Goal: Task Accomplishment & Management: Manage account settings

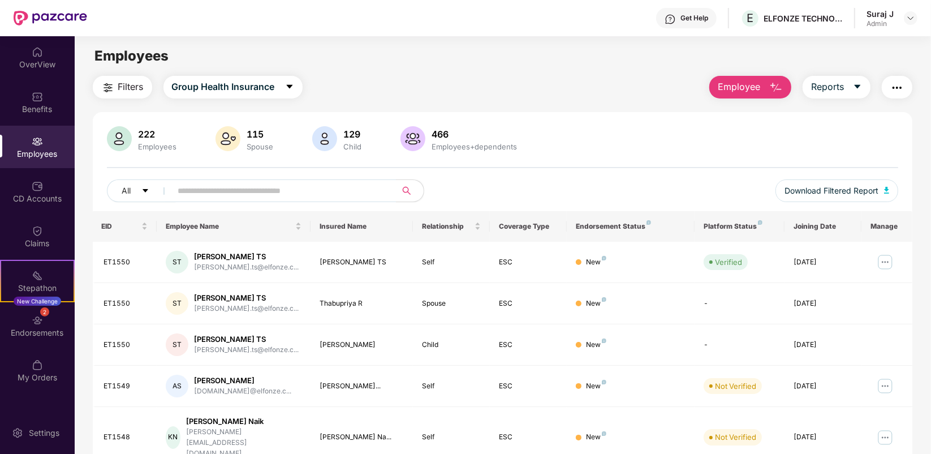
click at [751, 89] on span "Employee" at bounding box center [739, 87] width 42 height 14
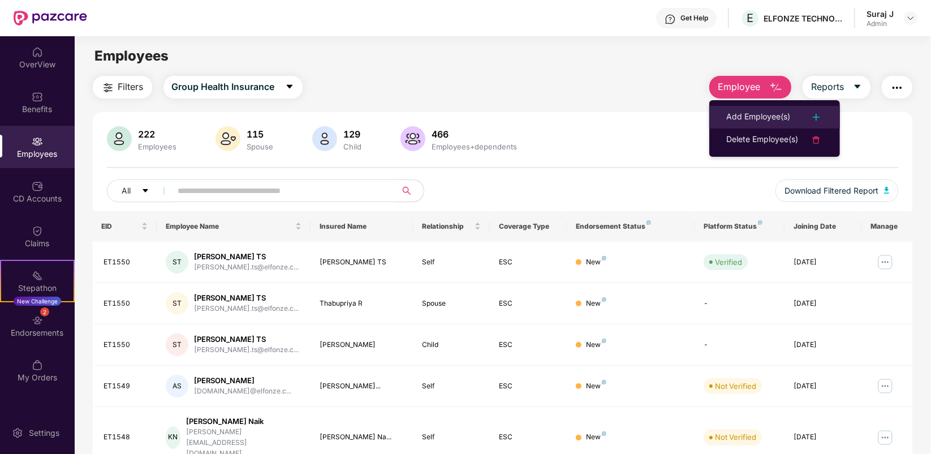
click at [751, 111] on div "Add Employee(s)" at bounding box center [758, 117] width 64 height 14
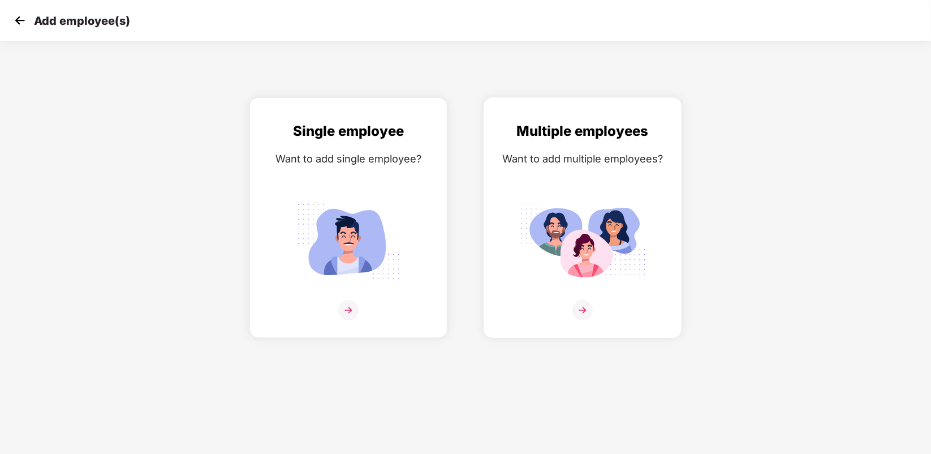
click at [587, 307] on img at bounding box center [583, 310] width 20 height 20
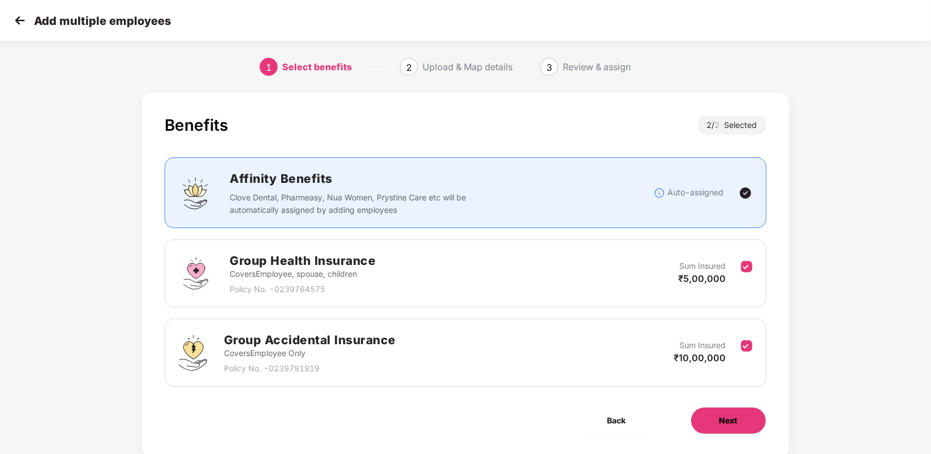
click at [731, 416] on span "Next" at bounding box center [729, 420] width 18 height 12
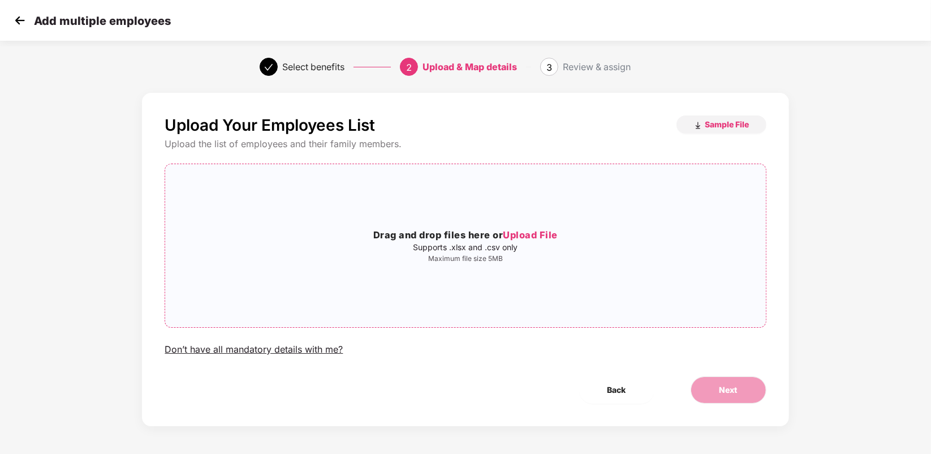
click at [485, 235] on h3 "Drag and drop files here or Upload File" at bounding box center [465, 235] width 600 height 15
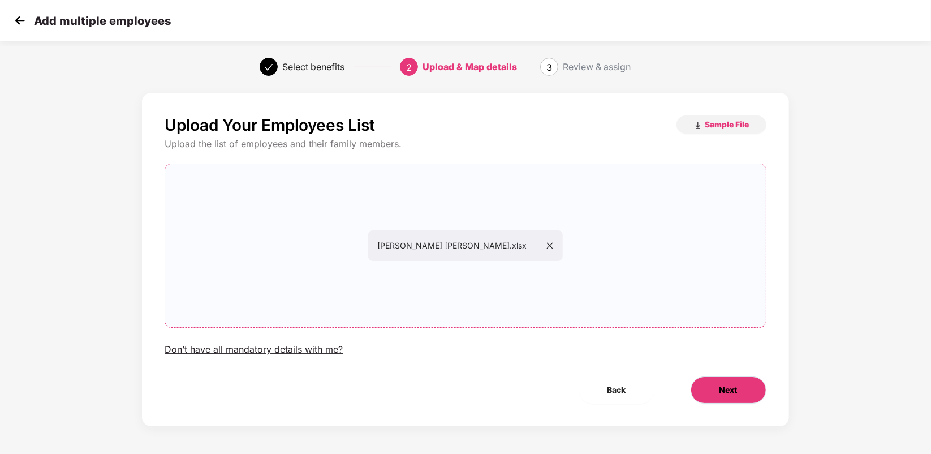
click at [715, 386] on button "Next" at bounding box center [729, 389] width 76 height 27
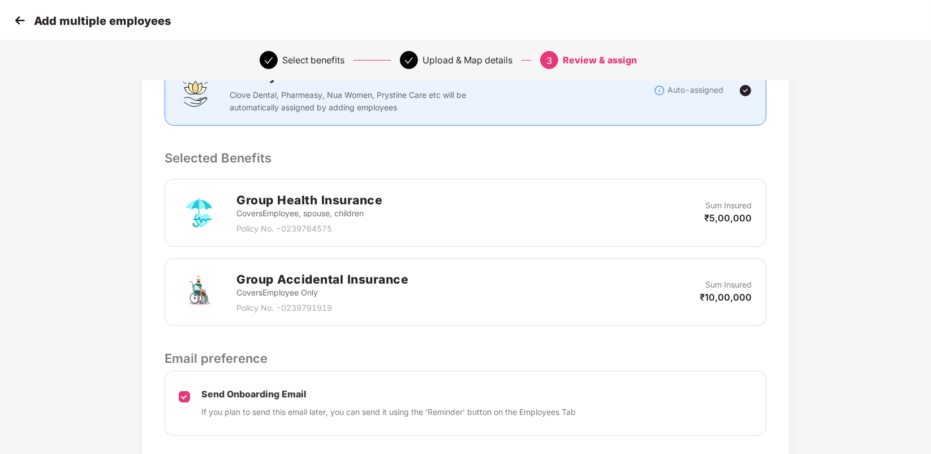
scroll to position [257, 0]
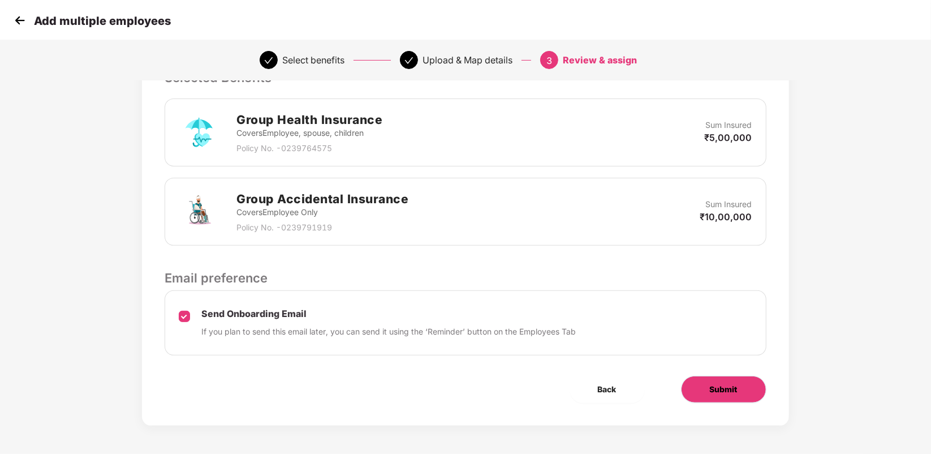
click at [710, 389] on span "Submit" at bounding box center [724, 389] width 28 height 12
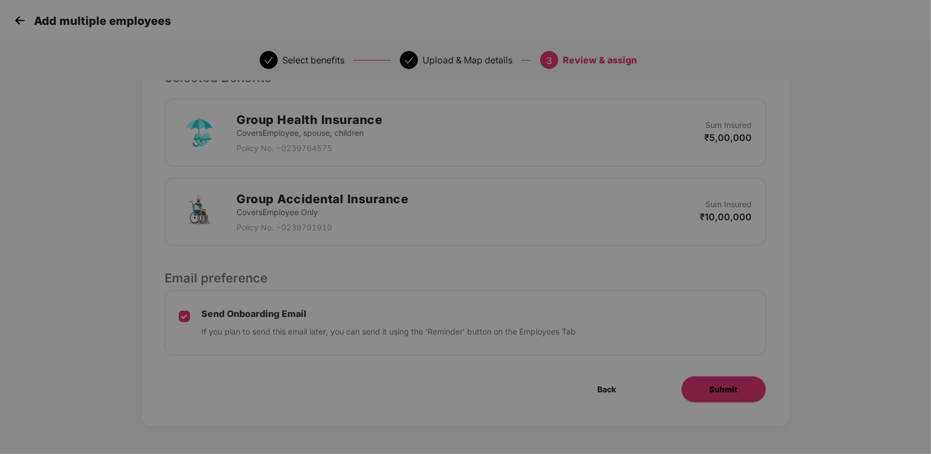
scroll to position [0, 0]
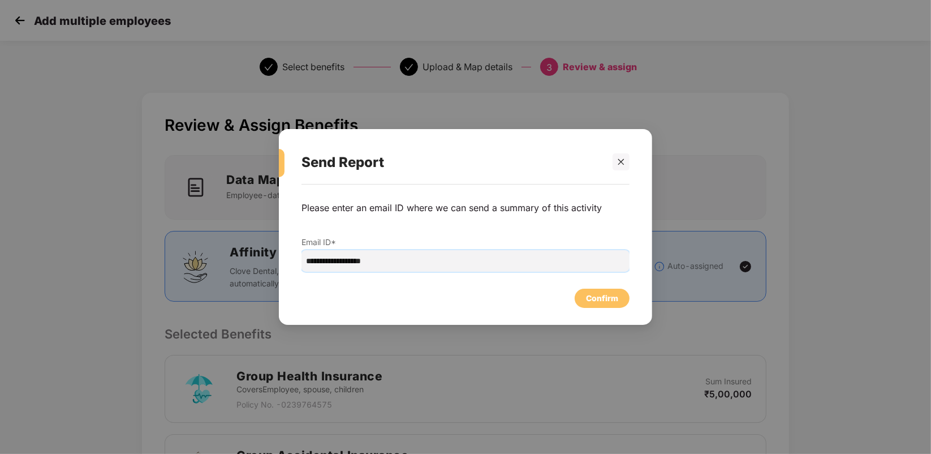
click at [329, 256] on input "**********" at bounding box center [466, 260] width 328 height 21
type input "**********"
click at [605, 303] on div "Confirm" at bounding box center [602, 298] width 32 height 12
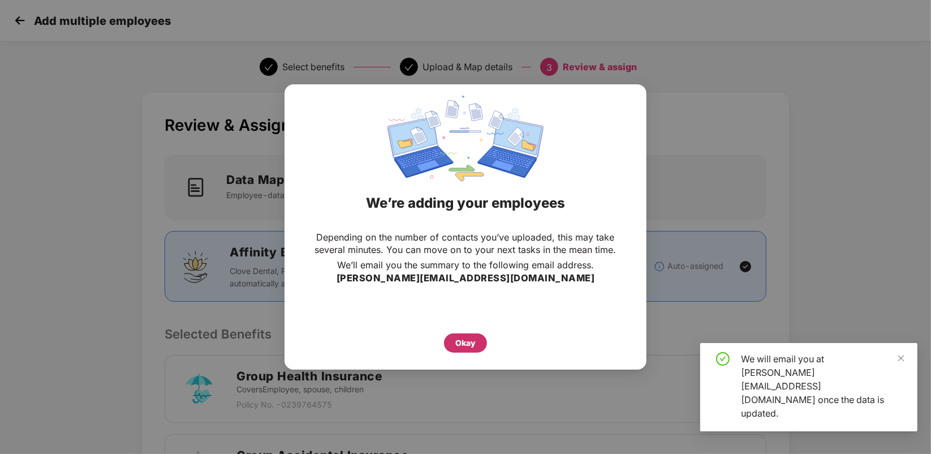
click at [472, 341] on div "Okay" at bounding box center [465, 343] width 20 height 12
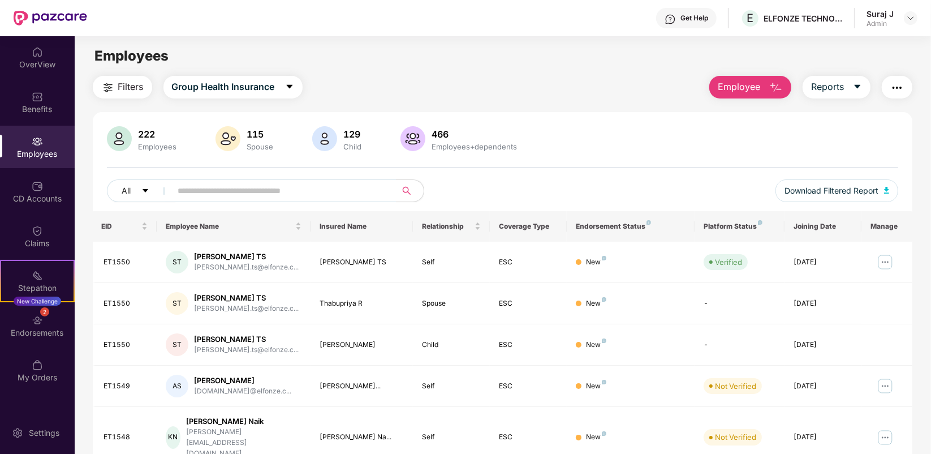
click at [745, 83] on span "Employee" at bounding box center [739, 87] width 42 height 14
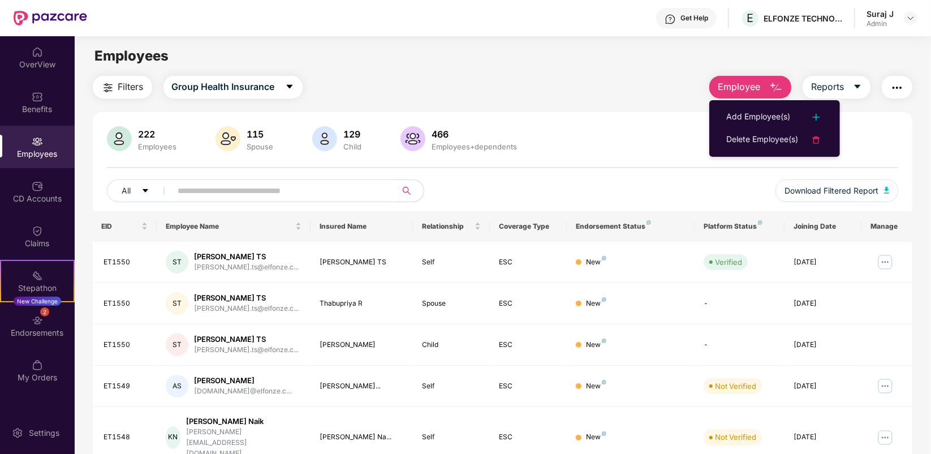
click at [744, 88] on span "Employee" at bounding box center [739, 87] width 42 height 14
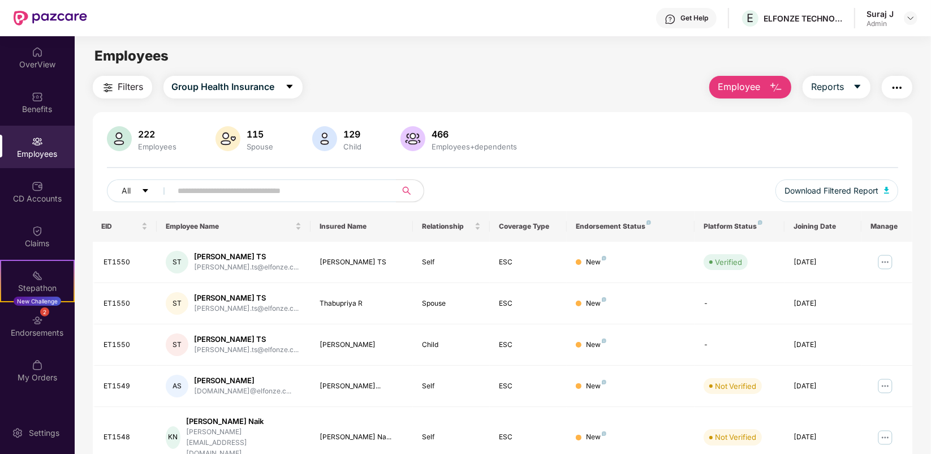
click at [747, 110] on div "Filters Group Health Insurance Employee Reports 222 Employees 115 Spouse 129 Ch…" at bounding box center [503, 426] width 820 height 700
click at [741, 81] on span "Employee" at bounding box center [739, 87] width 42 height 14
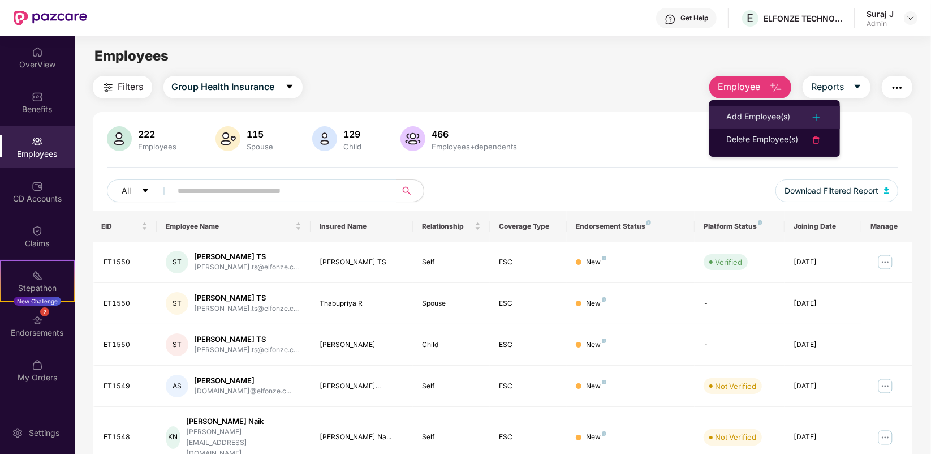
click at [748, 114] on div "Add Employee(s)" at bounding box center [758, 117] width 64 height 14
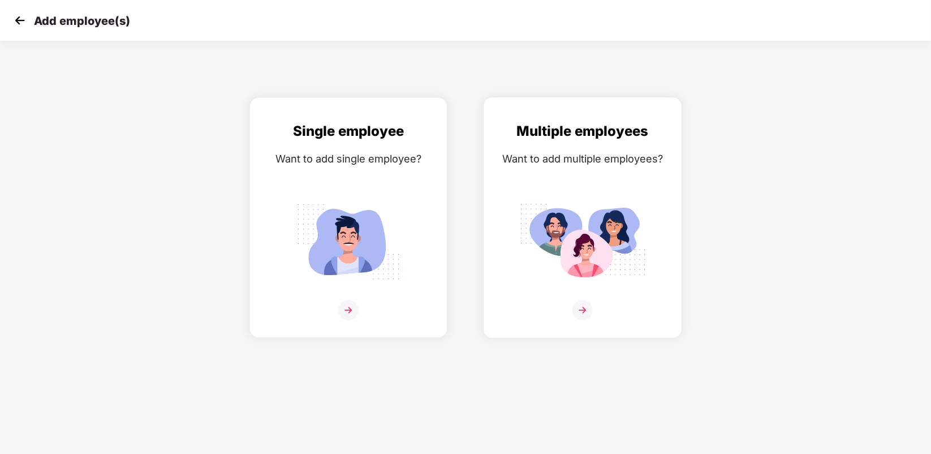
click at [597, 307] on div at bounding box center [583, 317] width 174 height 35
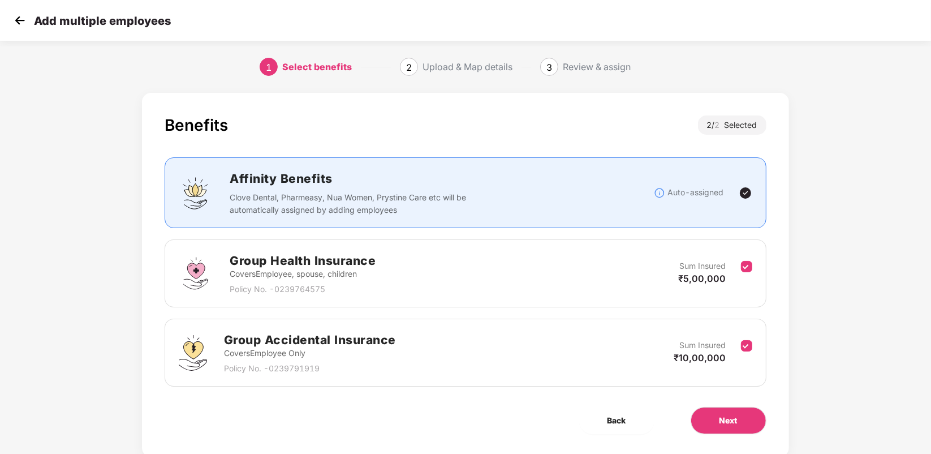
scroll to position [32, 0]
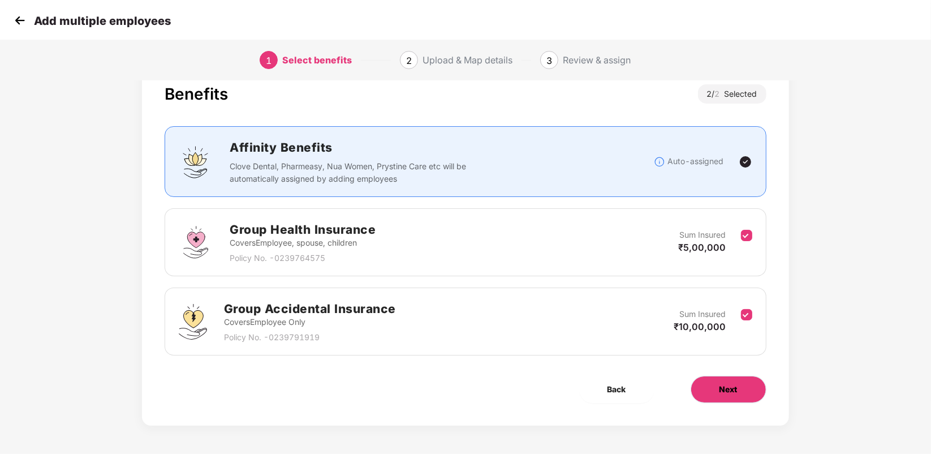
click at [738, 389] on button "Next" at bounding box center [729, 389] width 76 height 27
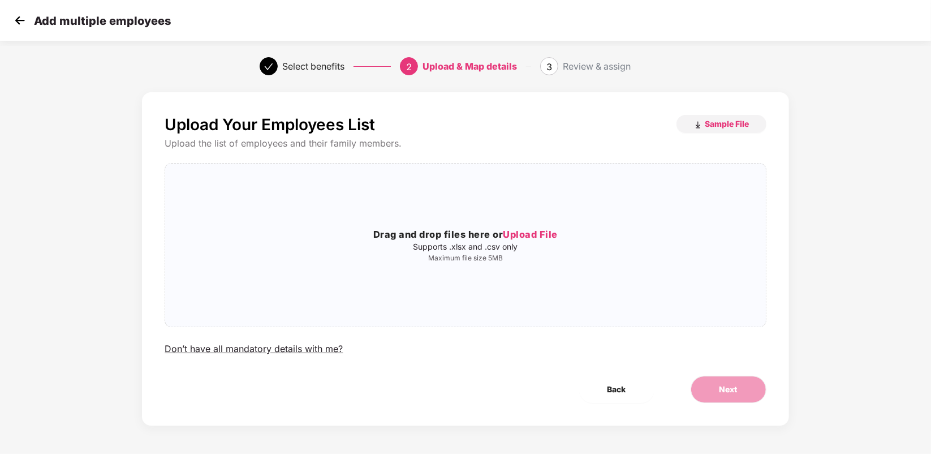
scroll to position [0, 0]
click at [521, 247] on p "Supports .xlsx and .csv only" at bounding box center [465, 247] width 600 height 9
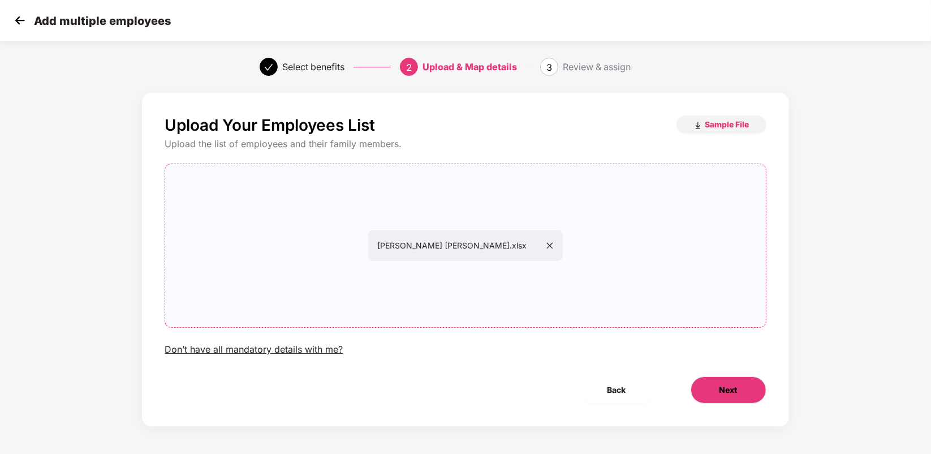
click at [745, 392] on button "Next" at bounding box center [729, 389] width 76 height 27
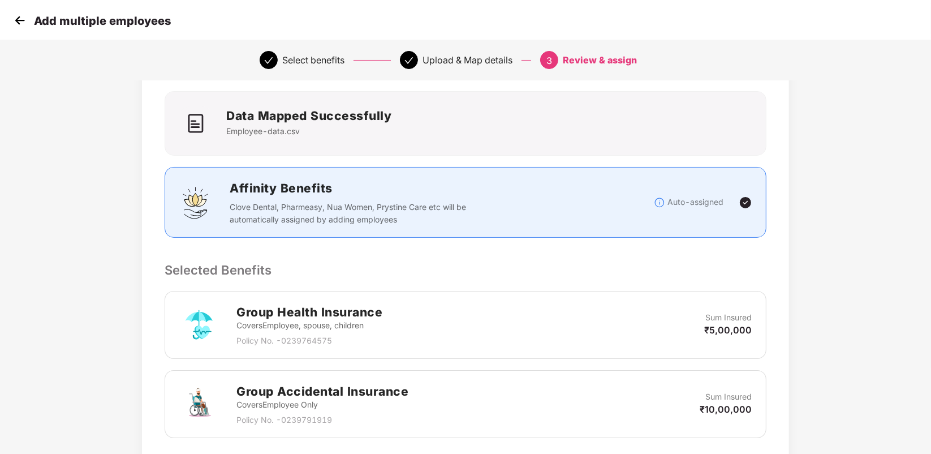
scroll to position [257, 0]
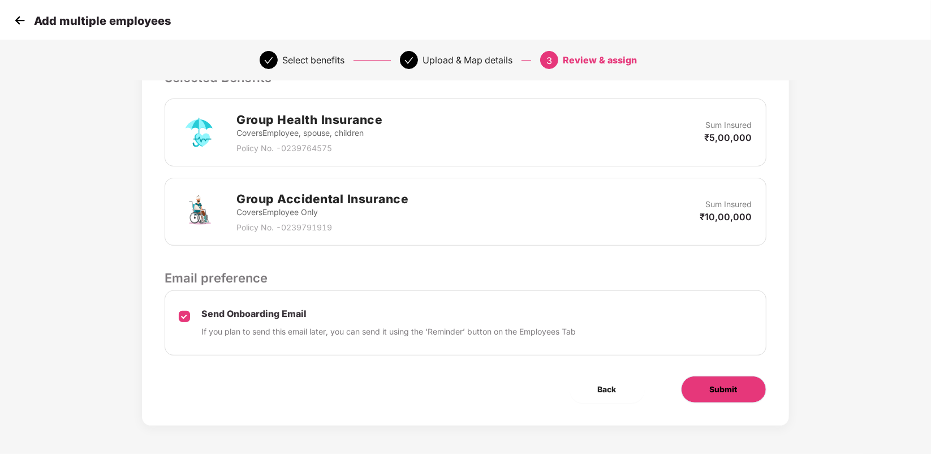
click at [724, 385] on span "Submit" at bounding box center [724, 389] width 28 height 12
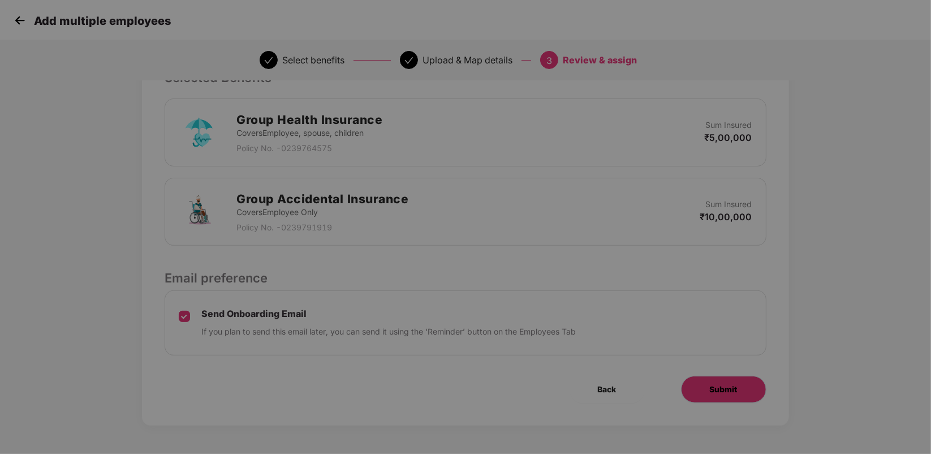
scroll to position [0, 0]
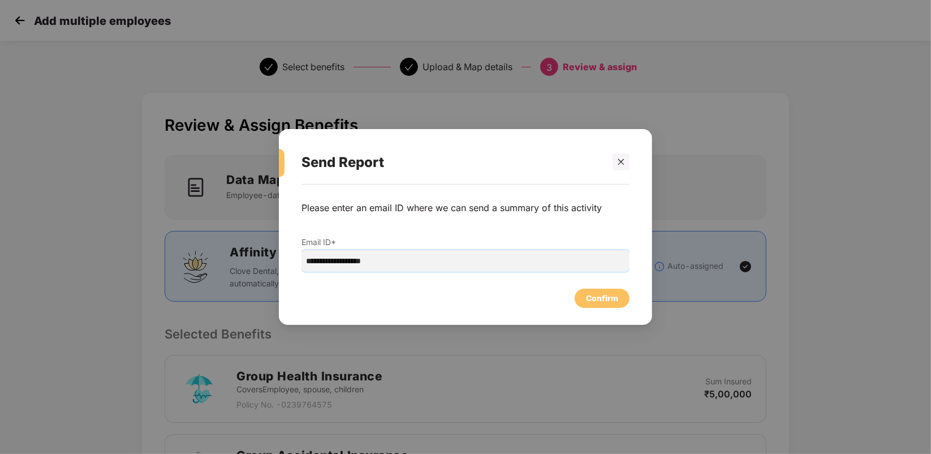
click at [330, 261] on input "**********" at bounding box center [466, 260] width 328 height 21
type input "**********"
click at [606, 300] on div "Confirm" at bounding box center [602, 298] width 32 height 12
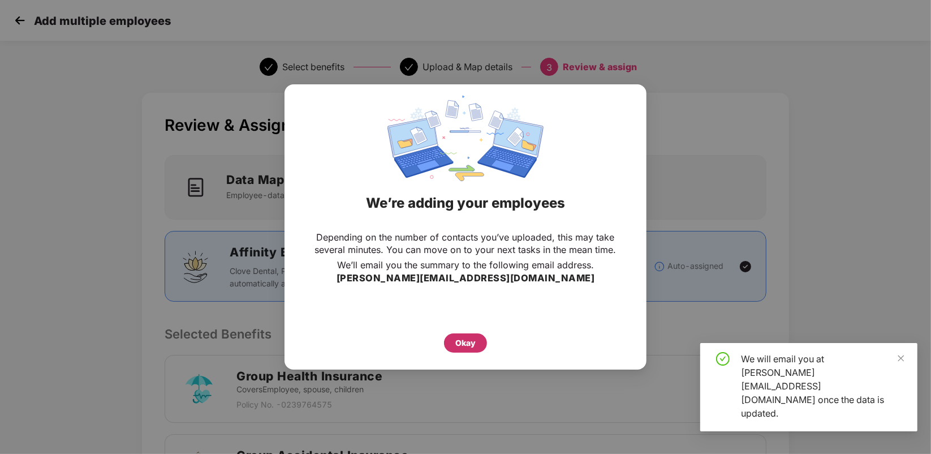
click at [476, 337] on div "Okay" at bounding box center [465, 342] width 43 height 19
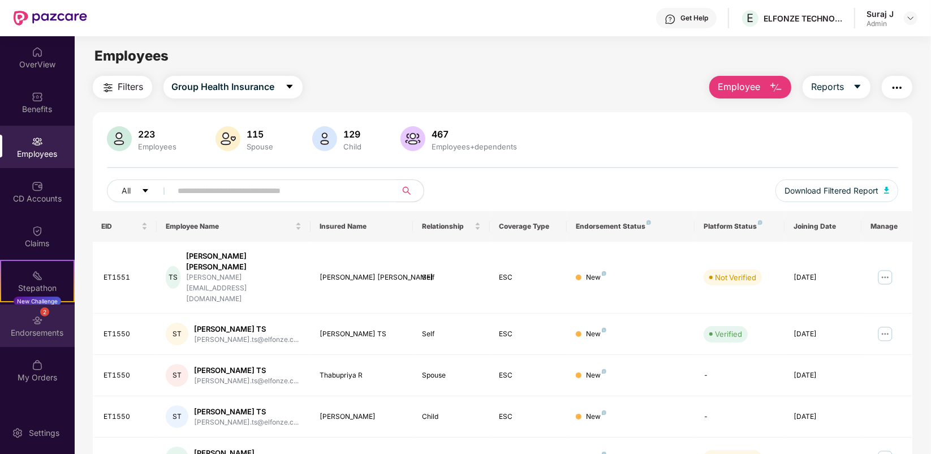
click at [34, 329] on div "Endorsements" at bounding box center [37, 332] width 75 height 11
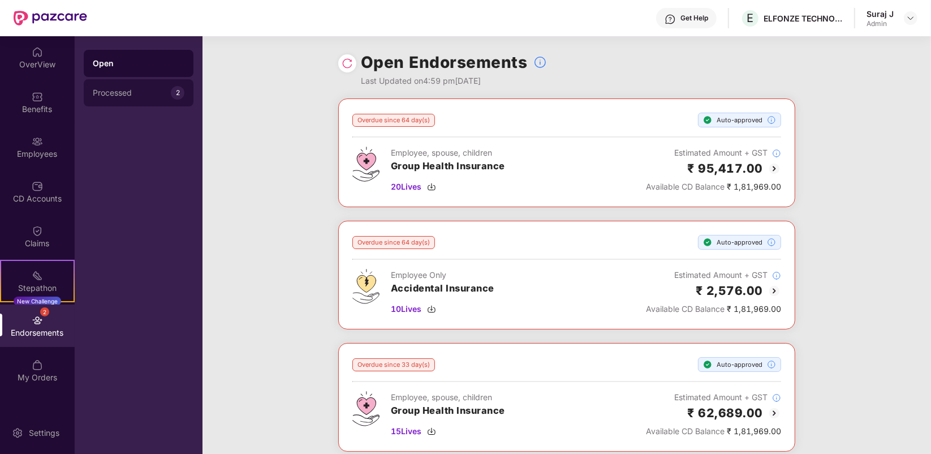
click at [106, 92] on div "Processed" at bounding box center [132, 92] width 78 height 9
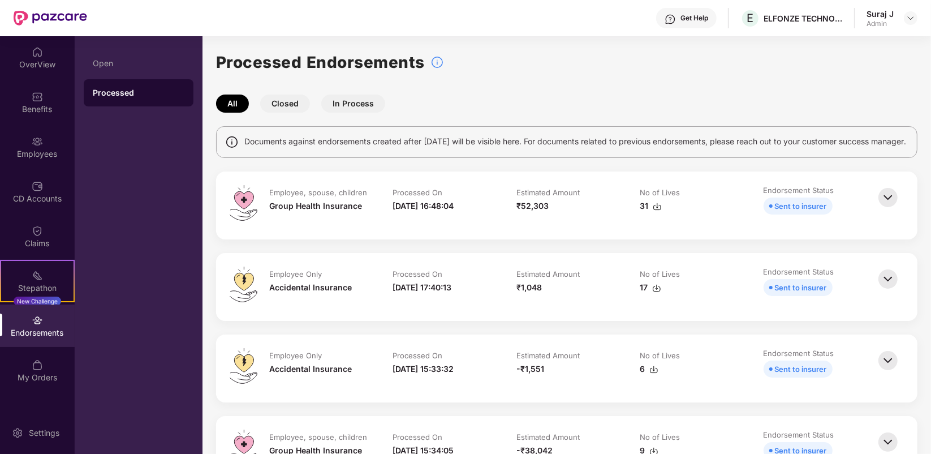
click at [343, 110] on button "In Process" at bounding box center [353, 103] width 64 height 18
click at [343, 106] on button "In Process" at bounding box center [353, 103] width 64 height 18
click at [267, 104] on button "Closed" at bounding box center [285, 103] width 50 height 18
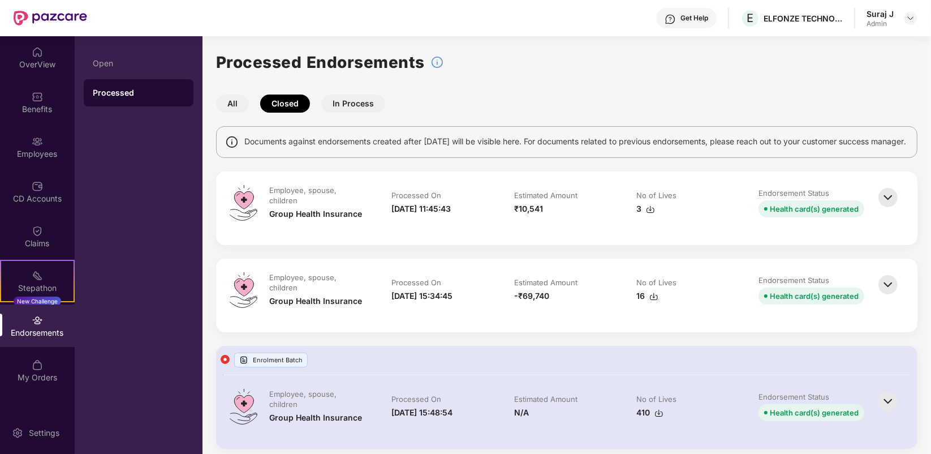
click at [229, 103] on button "All" at bounding box center [232, 103] width 33 height 18
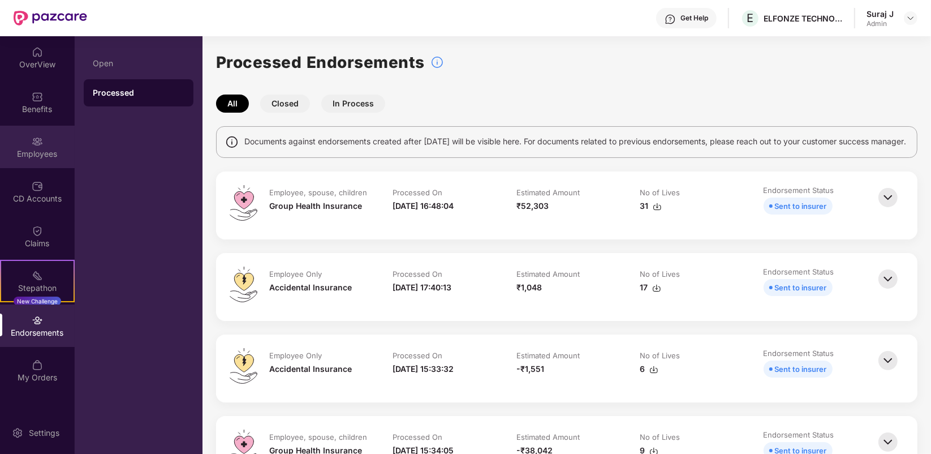
click at [38, 158] on div "Employees" at bounding box center [37, 153] width 75 height 11
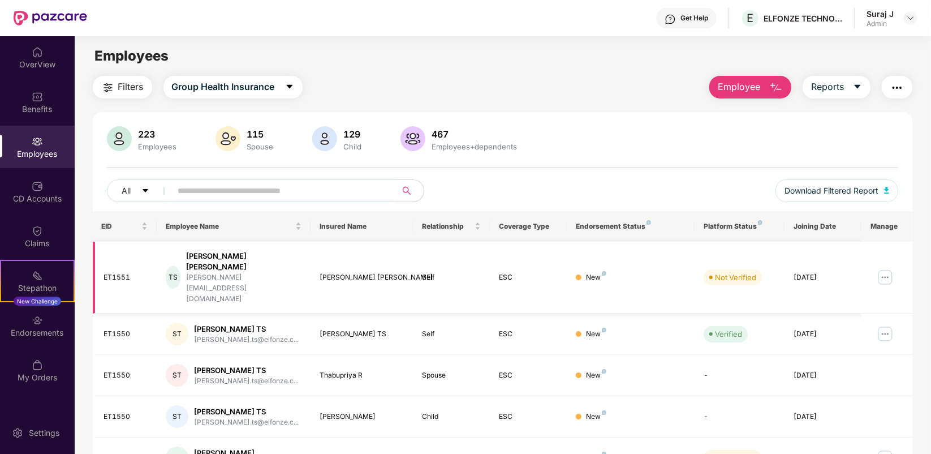
click at [883, 268] on img at bounding box center [885, 277] width 18 height 18
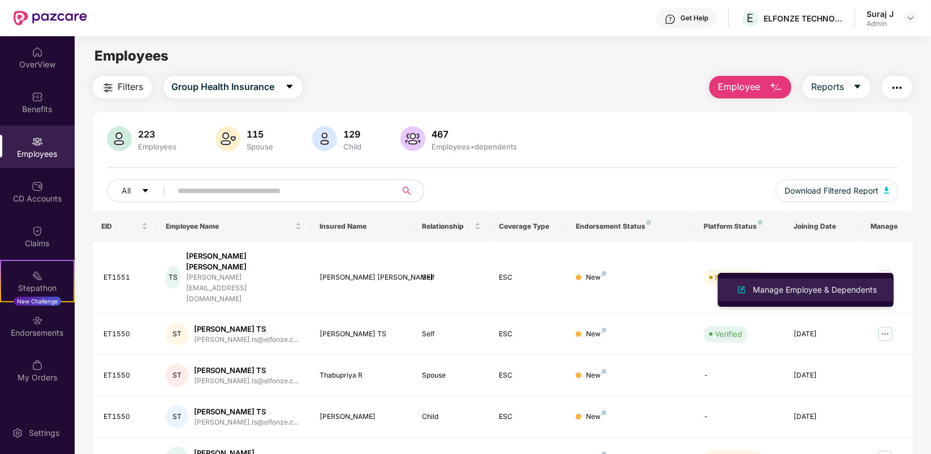
click at [843, 287] on div "Manage Employee & Dependents" at bounding box center [815, 289] width 128 height 12
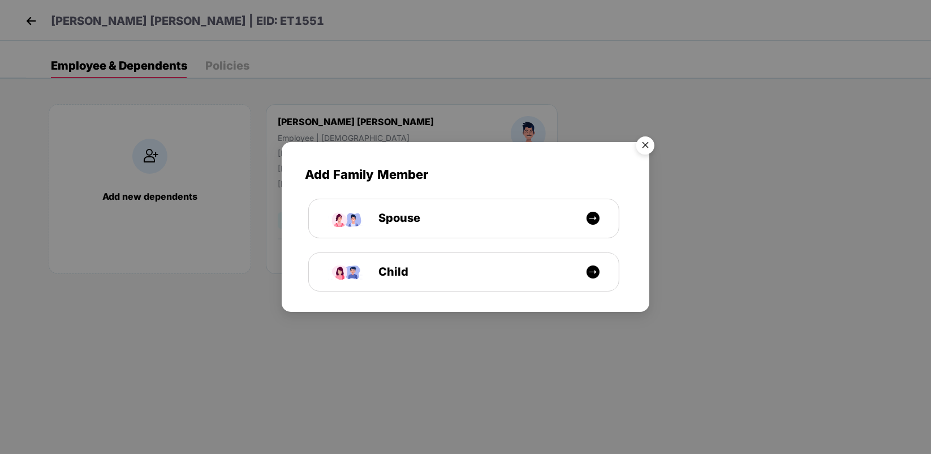
click at [647, 141] on img "Close" at bounding box center [646, 147] width 32 height 32
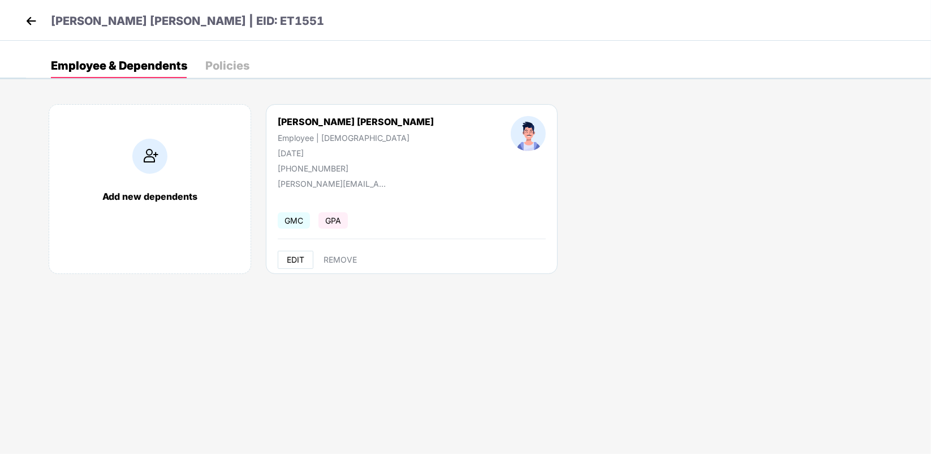
click at [296, 256] on span "EDIT" at bounding box center [296, 259] width 18 height 9
select select "****"
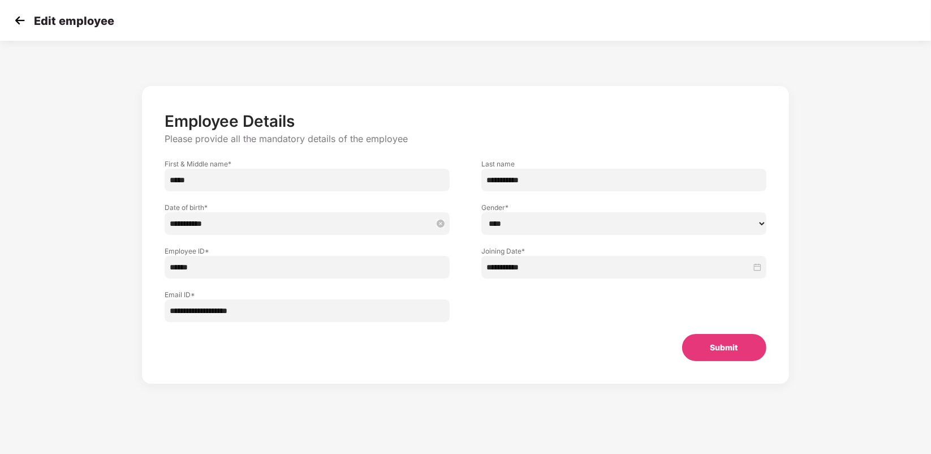
click at [392, 225] on input "**********" at bounding box center [302, 223] width 264 height 12
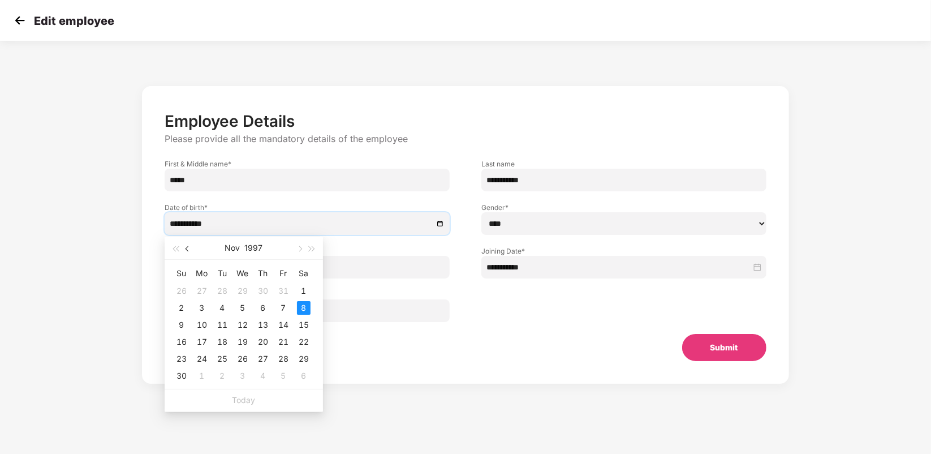
click at [188, 249] on span "button" at bounding box center [189, 249] width 6 height 6
type input "**********"
click at [198, 324] on div "11" at bounding box center [202, 325] width 14 height 14
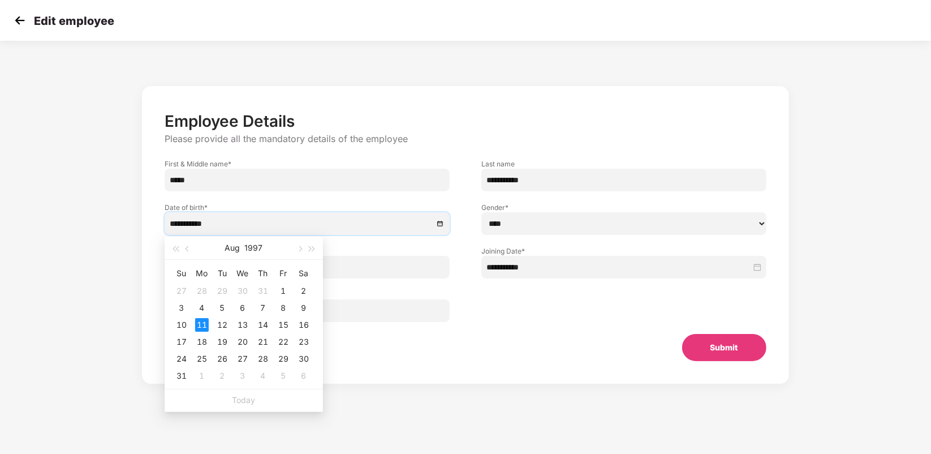
click at [711, 350] on button "Submit" at bounding box center [724, 347] width 84 height 27
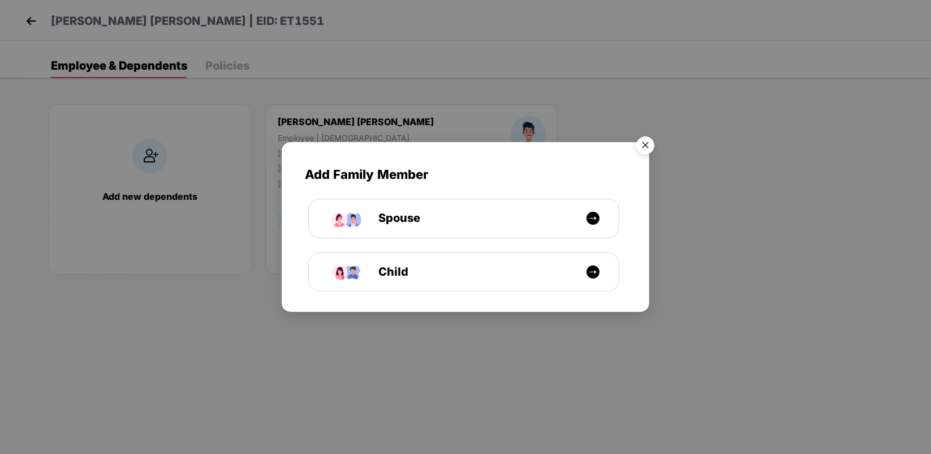
click at [641, 142] on img "Close" at bounding box center [646, 147] width 32 height 32
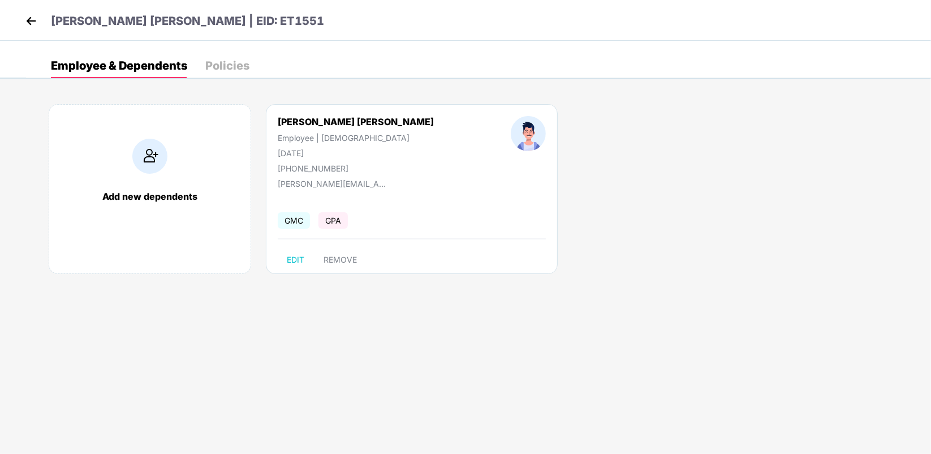
click at [710, 193] on div "Add new dependents Tanay Kumar Singh Employee | Male 11 Aug 1997 +918948513382 …" at bounding box center [478, 194] width 905 height 215
